Goal: Information Seeking & Learning: Check status

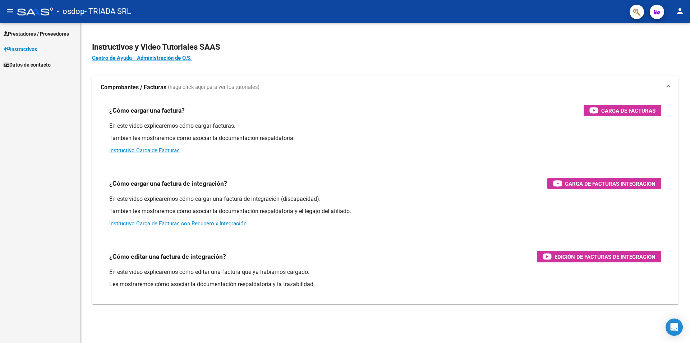
click at [37, 49] on span "Instructivos" at bounding box center [20, 49] width 33 height 8
click at [46, 35] on span "Prestadores / Proveedores" at bounding box center [36, 34] width 65 height 8
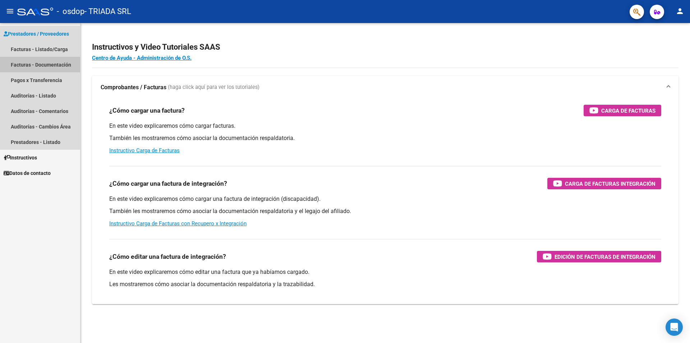
click at [67, 63] on link "Facturas - Documentación" at bounding box center [40, 64] width 80 height 15
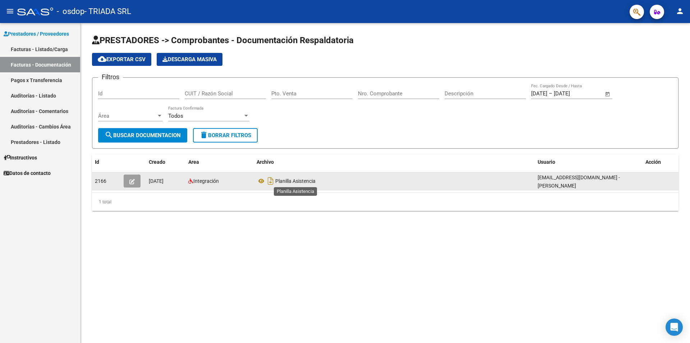
click at [280, 180] on span "Planilla Asistencia" at bounding box center [295, 181] width 40 height 6
click at [270, 181] on icon "Descargar documento" at bounding box center [270, 181] width 9 height 12
click at [270, 181] on icon at bounding box center [270, 181] width 8 height 8
click at [270, 181] on icon "Descargar documento" at bounding box center [270, 181] width 9 height 12
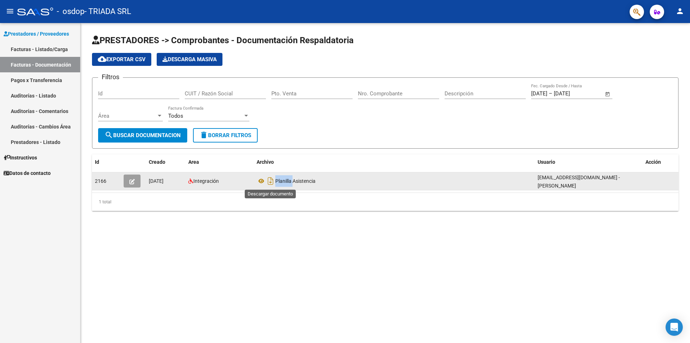
click at [270, 181] on icon "Descargar documento" at bounding box center [270, 181] width 9 height 12
click at [285, 180] on span "Planilla Asistencia" at bounding box center [295, 181] width 40 height 6
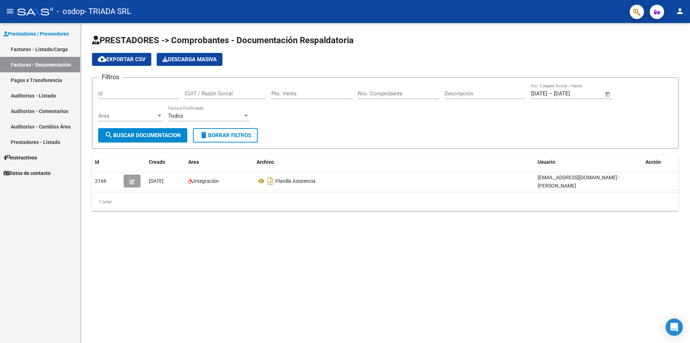
click at [22, 49] on link "Facturas - Listado/Carga" at bounding box center [40, 48] width 80 height 15
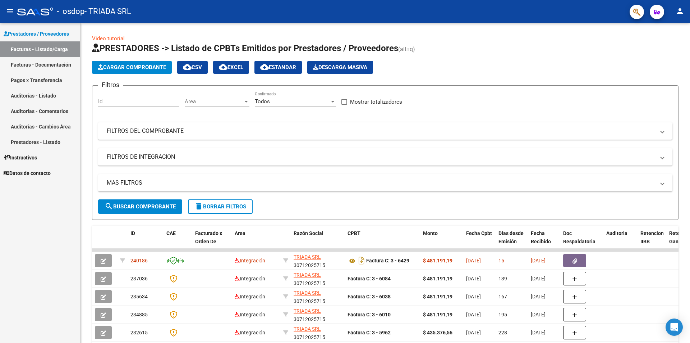
click at [32, 78] on link "Pagos x Transferencia" at bounding box center [40, 79] width 80 height 15
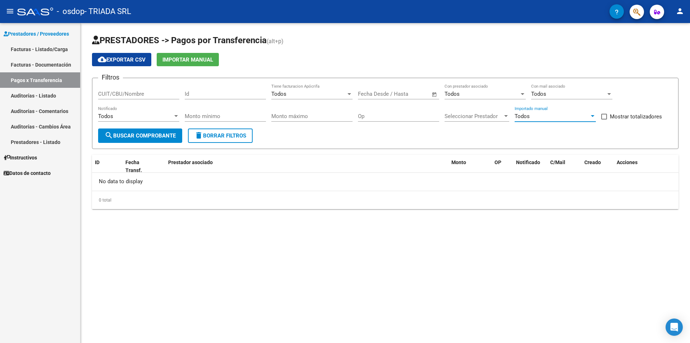
click at [559, 118] on div "Todos" at bounding box center [552, 116] width 75 height 6
click at [503, 233] on div at bounding box center [345, 171] width 690 height 343
click at [37, 79] on link "Pagos x Transferencia" at bounding box center [40, 79] width 80 height 15
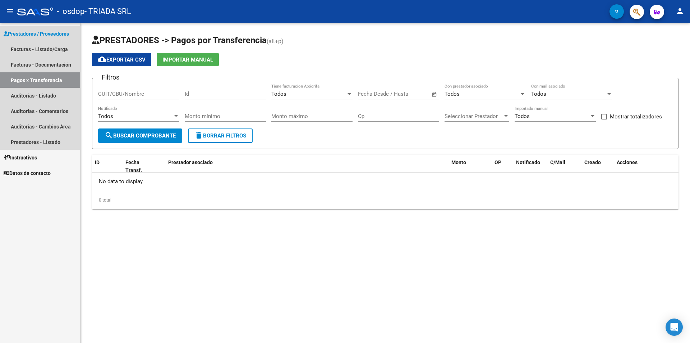
click at [37, 79] on link "Pagos x Transferencia" at bounding box center [40, 79] width 80 height 15
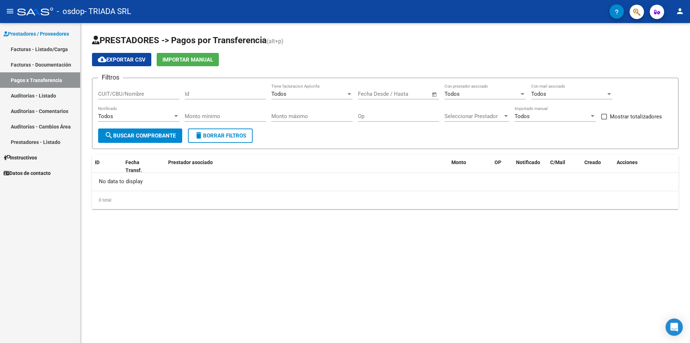
click at [163, 135] on span "search Buscar Comprobante" at bounding box center [140, 135] width 71 height 6
click at [173, 117] on div at bounding box center [176, 116] width 6 height 6
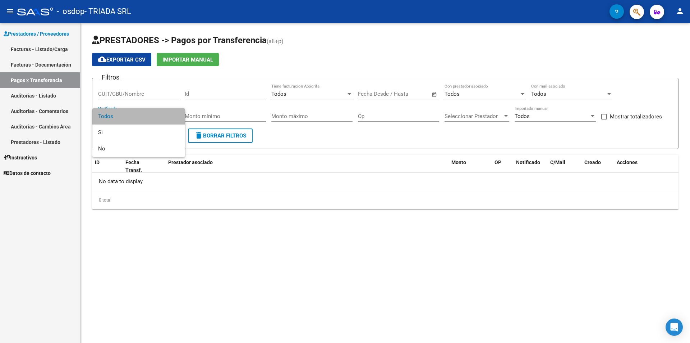
click at [173, 117] on span "Todos" at bounding box center [138, 116] width 81 height 16
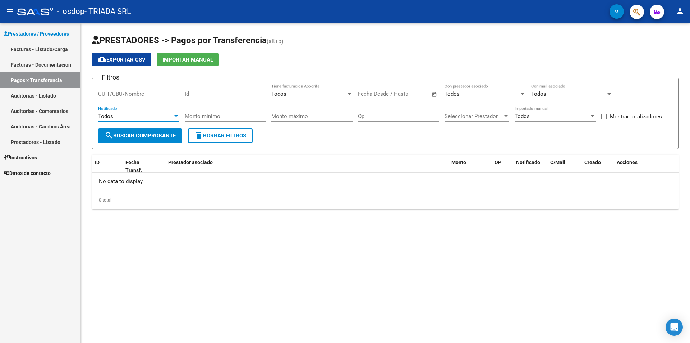
click at [173, 117] on div at bounding box center [176, 116] width 6 height 6
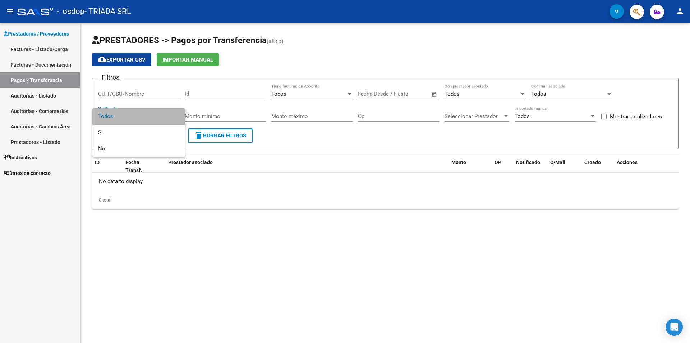
click at [173, 117] on span "Todos" at bounding box center [138, 116] width 81 height 16
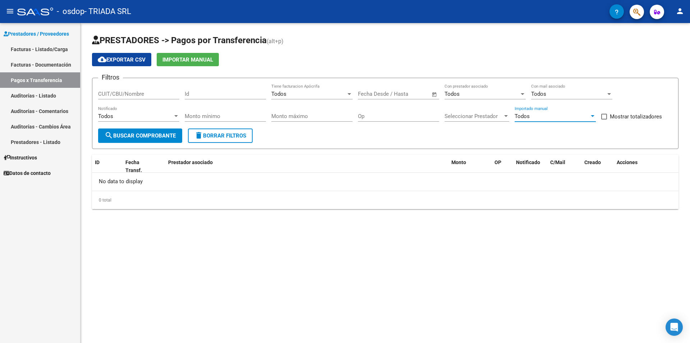
click at [591, 118] on div at bounding box center [593, 116] width 6 height 6
click at [591, 118] on span "Todos" at bounding box center [555, 116] width 81 height 16
click at [503, 118] on span "Seleccionar Prestador" at bounding box center [474, 116] width 58 height 6
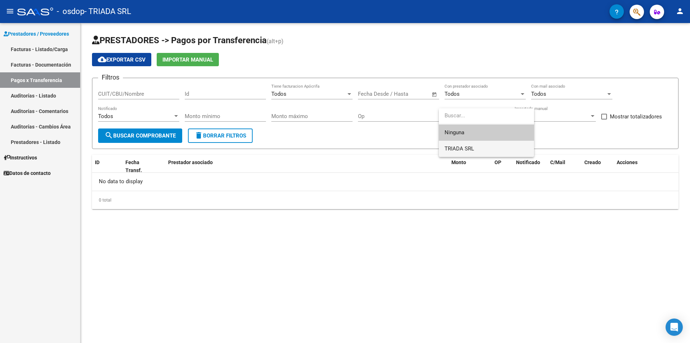
click at [482, 147] on span "TRIADA SRL" at bounding box center [487, 149] width 84 height 16
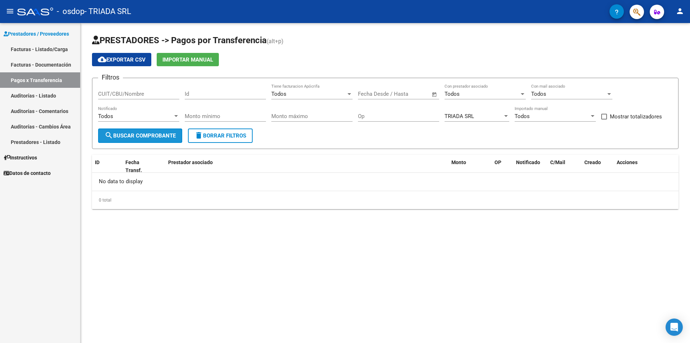
click at [168, 135] on span "search Buscar Comprobante" at bounding box center [140, 135] width 71 height 6
click at [379, 116] on input "Op" at bounding box center [398, 116] width 81 height 6
click at [586, 115] on div "Todos" at bounding box center [552, 116] width 75 height 6
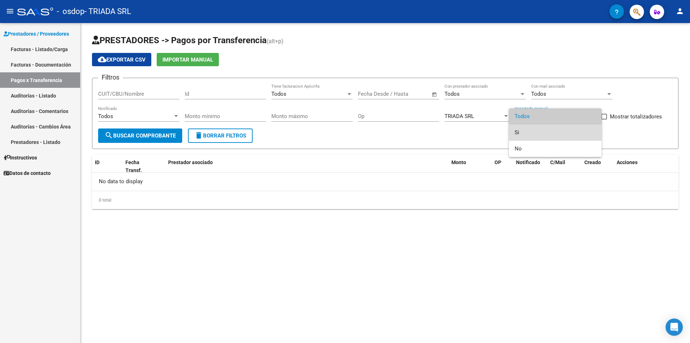
click at [531, 131] on span "Si" at bounding box center [555, 132] width 81 height 16
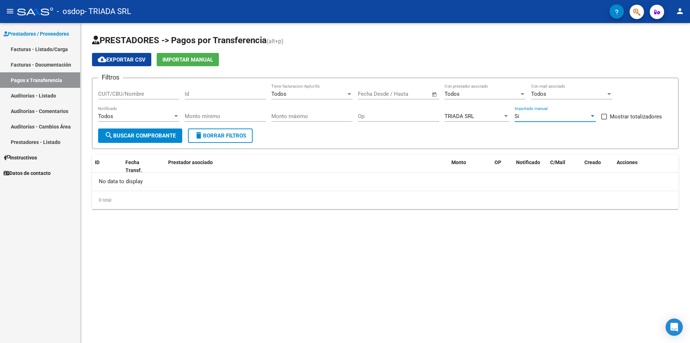
click at [592, 116] on div at bounding box center [593, 116] width 4 height 2
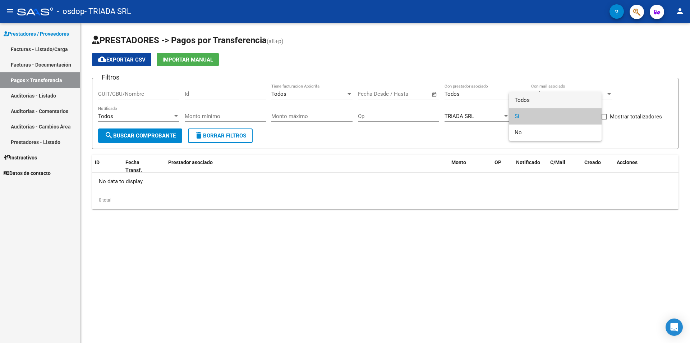
click at [525, 102] on span "Todos" at bounding box center [555, 100] width 81 height 16
